Goal: Transaction & Acquisition: Complete application form

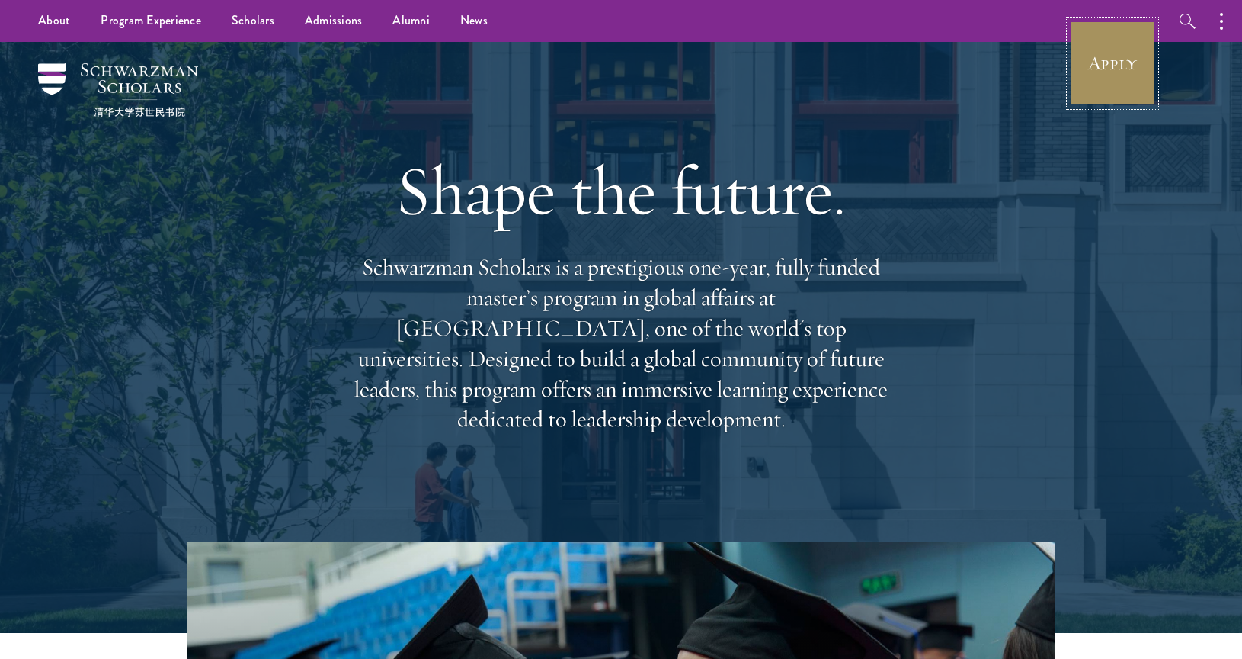
click at [1106, 80] on link "Apply" at bounding box center [1112, 63] width 85 height 85
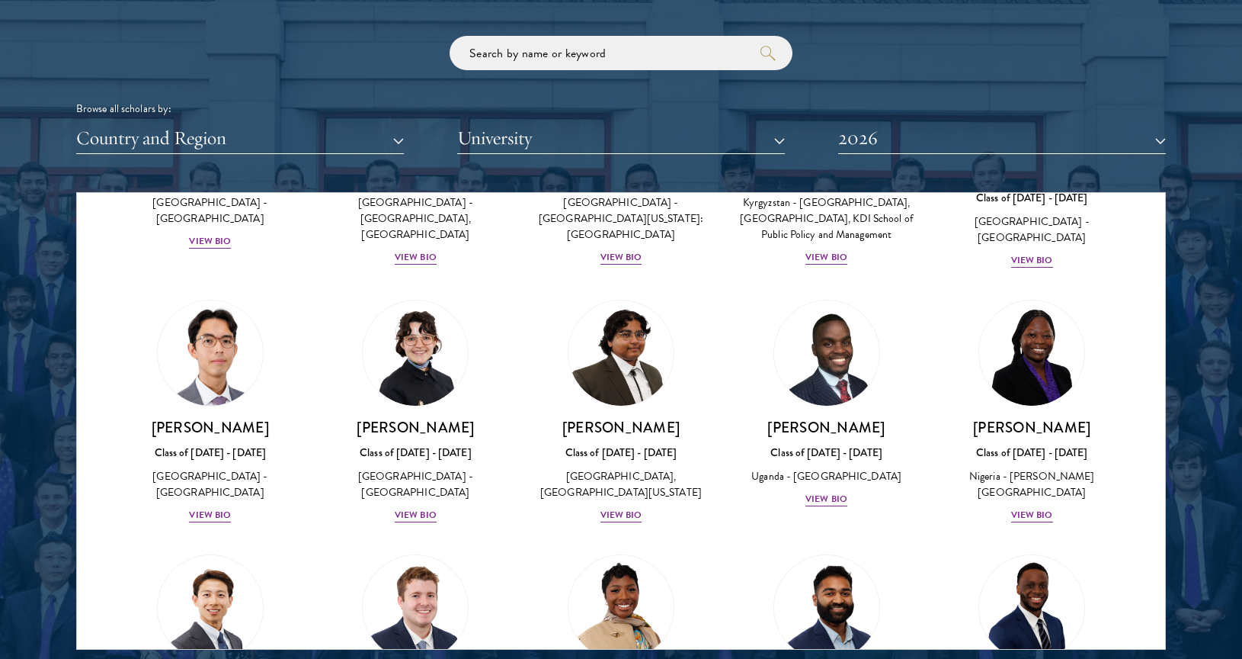
scroll to position [148, 0]
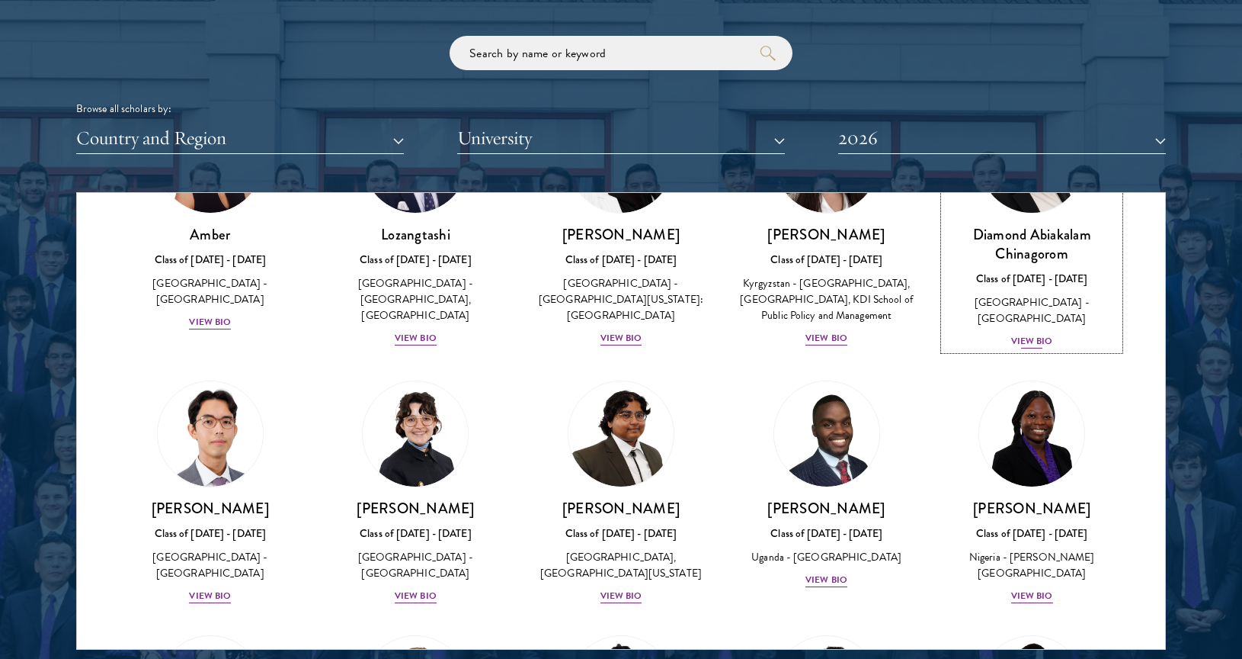
click at [1025, 334] on div "View Bio" at bounding box center [1032, 341] width 42 height 14
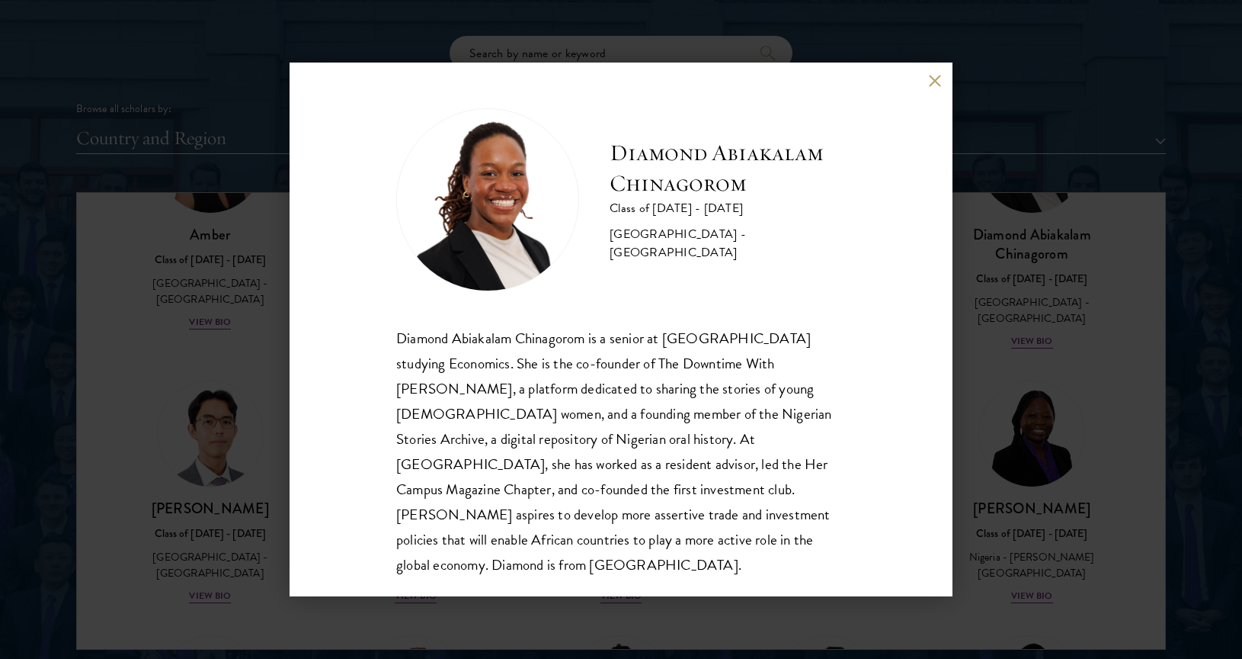
click at [934, 81] on button at bounding box center [934, 80] width 13 height 13
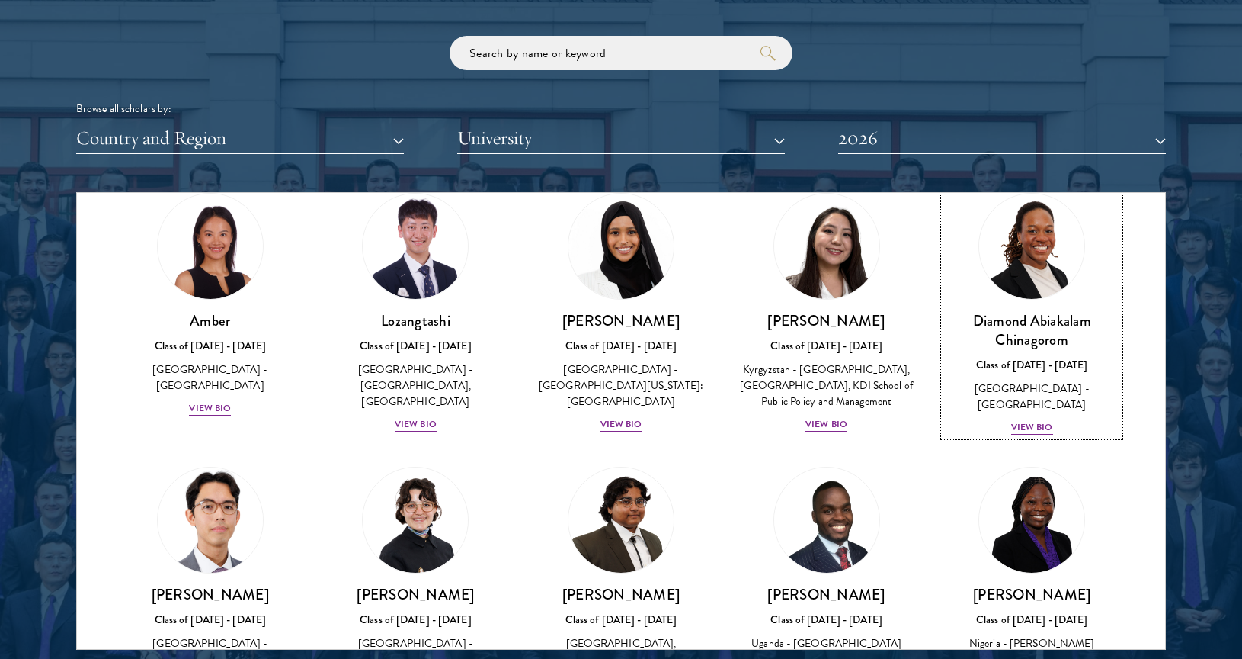
scroll to position [274, 0]
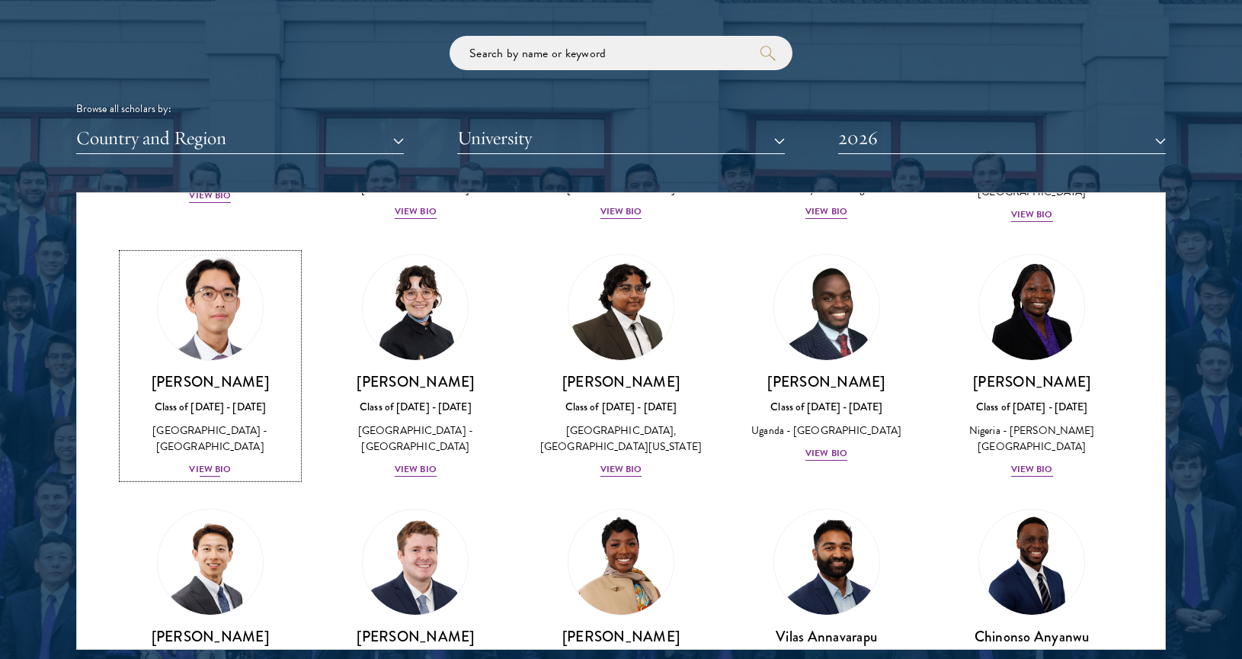
click at [210, 464] on div "View Bio" at bounding box center [210, 469] width 42 height 14
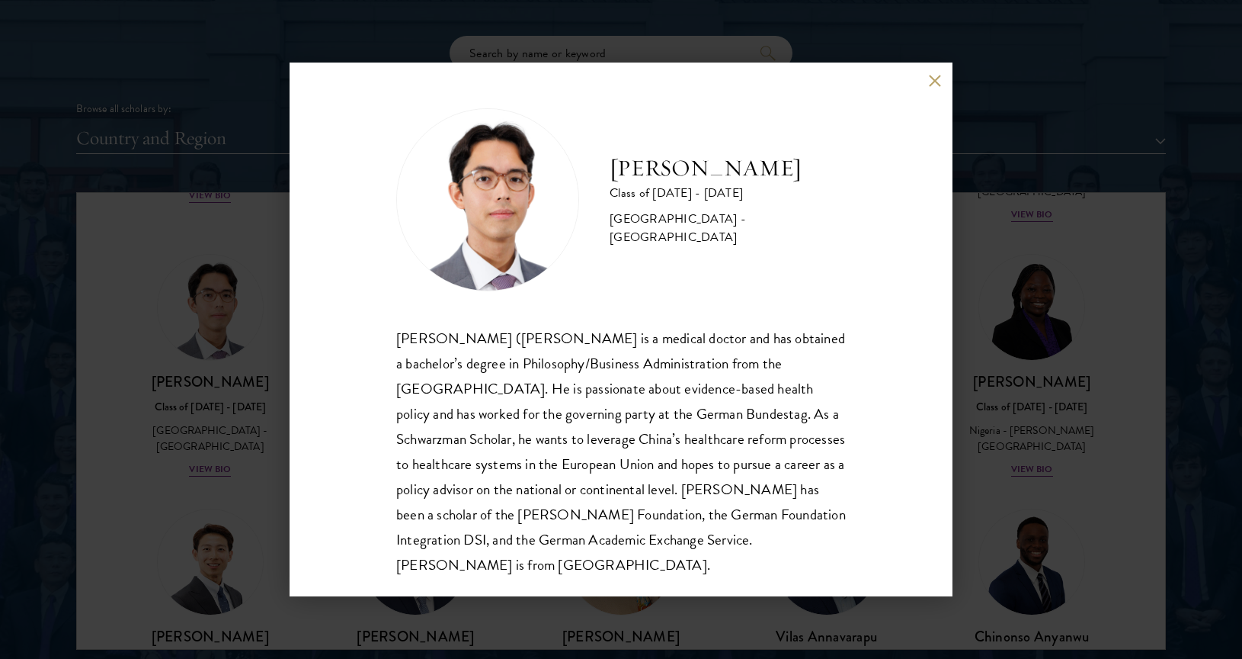
scroll to position [2, 0]
click at [929, 81] on button at bounding box center [934, 80] width 13 height 13
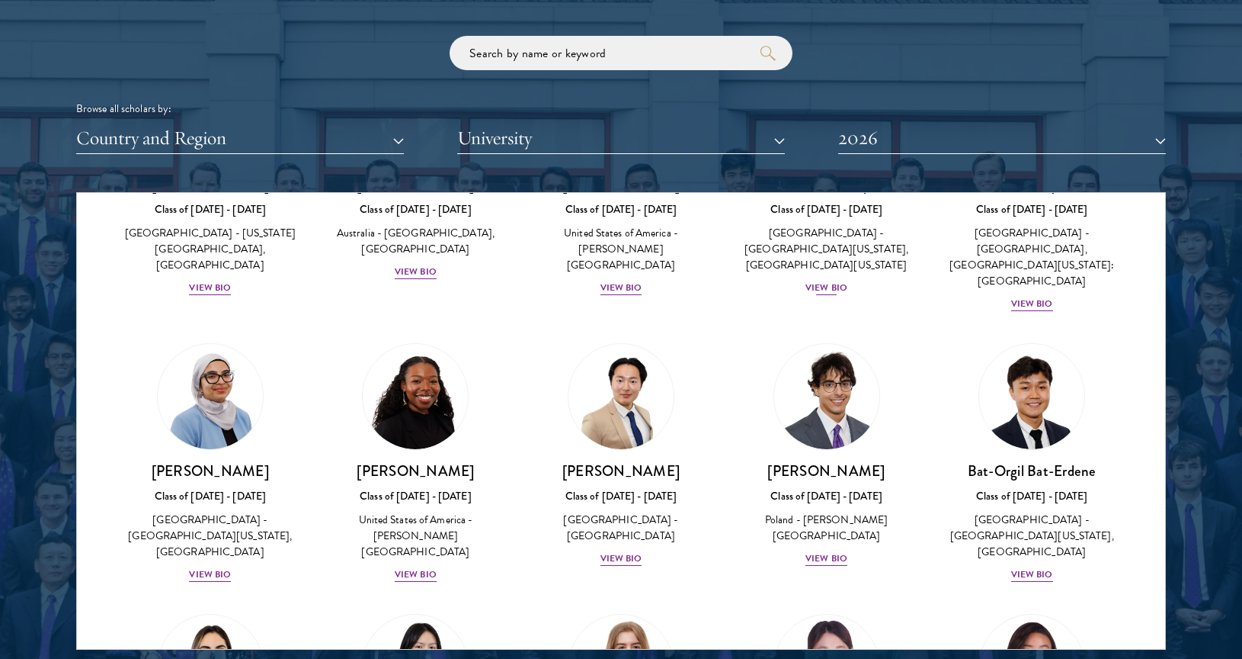
scroll to position [745, 0]
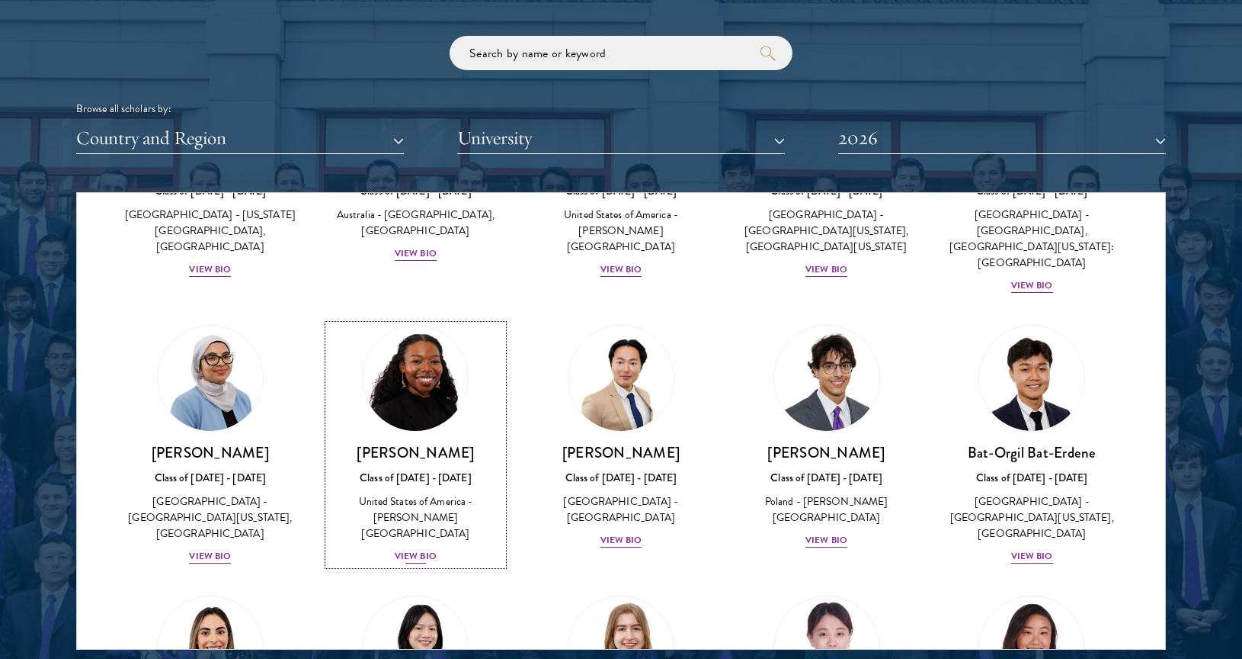
click at [419, 549] on div "View Bio" at bounding box center [416, 556] width 42 height 14
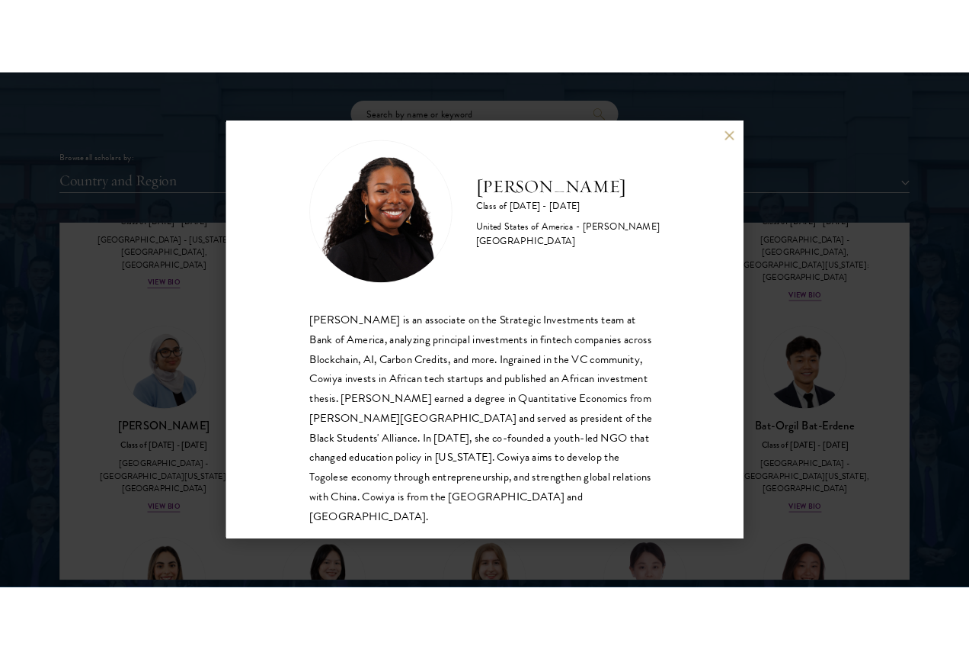
scroll to position [27, 0]
